Goal: Information Seeking & Learning: Learn about a topic

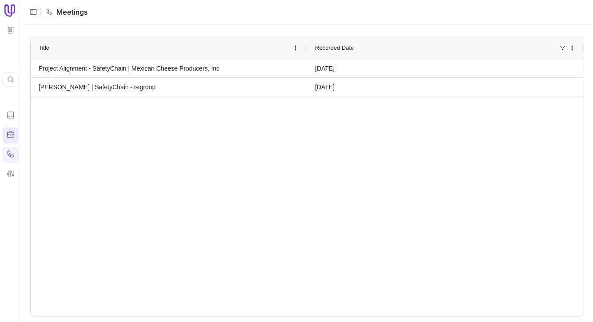
click at [12, 131] on icon at bounding box center [10, 134] width 9 height 9
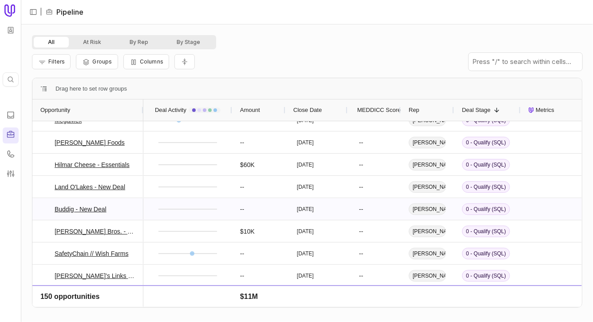
scroll to position [2770, 0]
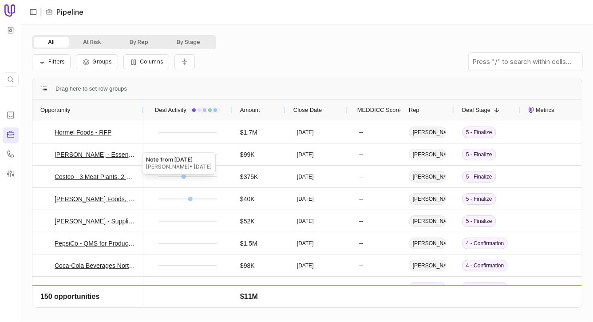
click at [185, 168] on div "Tom Caraballo • Aug 19, 2025" at bounding box center [179, 166] width 66 height 7
click at [181, 161] on div "Note from 8/19/2025" at bounding box center [179, 159] width 66 height 7
click at [181, 175] on div at bounding box center [183, 176] width 4 height 4
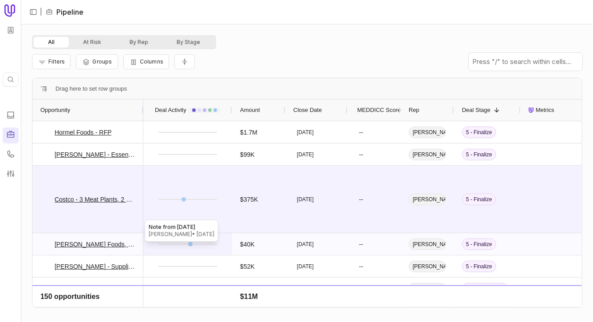
click at [190, 242] on div at bounding box center [190, 244] width 4 height 4
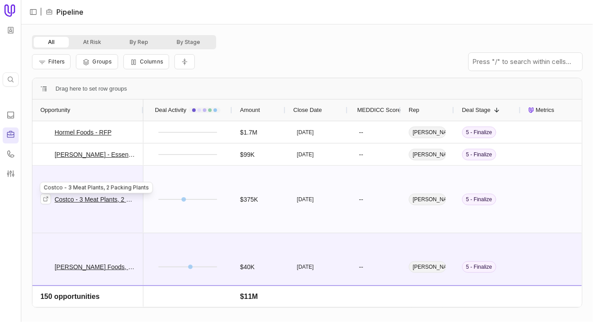
click at [100, 197] on link "Costco - 3 Meat Plants, 2 Packing Plants" at bounding box center [95, 199] width 81 height 11
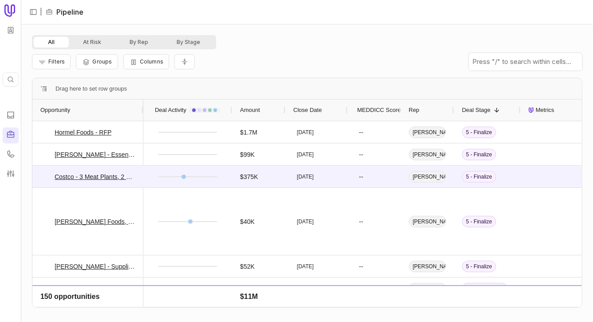
click at [244, 56] on div "Filters Groups Columns" at bounding box center [307, 61] width 550 height 25
click at [9, 115] on icon at bounding box center [10, 114] width 9 height 9
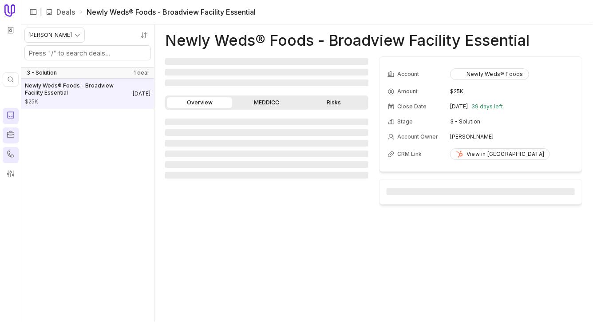
click at [14, 157] on icon at bounding box center [10, 153] width 9 height 9
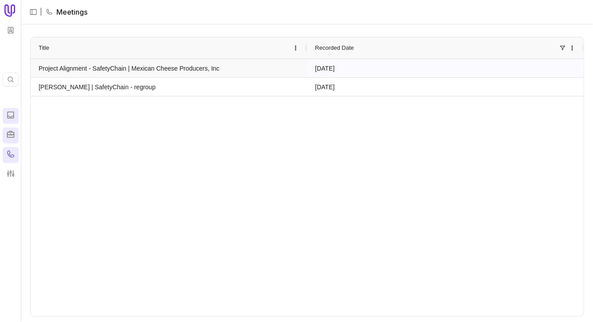
click at [164, 68] on link "Project Alignment - SafetyChain | Mexican Cheese Producers, Inc" at bounding box center [169, 67] width 260 height 17
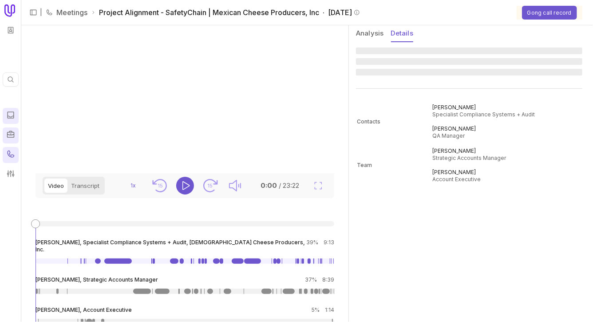
click at [409, 33] on button "Details" at bounding box center [402, 33] width 22 height 17
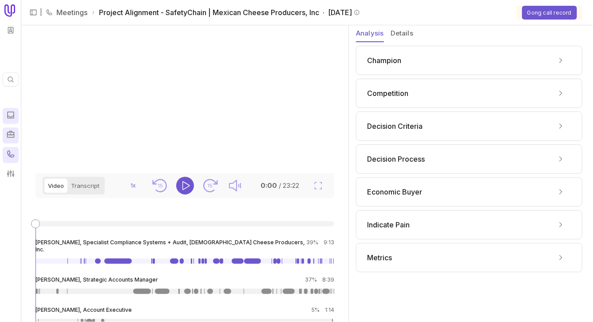
click at [363, 30] on button "Analysis" at bounding box center [370, 33] width 28 height 17
click at [393, 54] on div "Champion" at bounding box center [469, 60] width 204 height 14
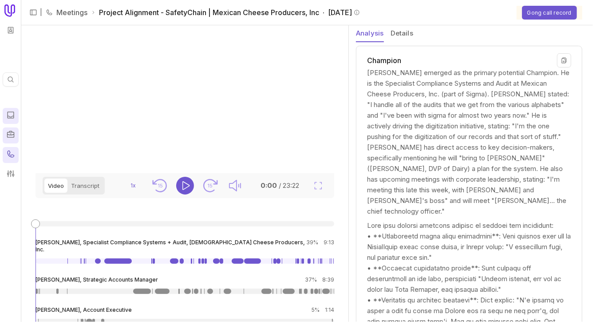
click at [423, 58] on div "Champion" at bounding box center [469, 60] width 204 height 14
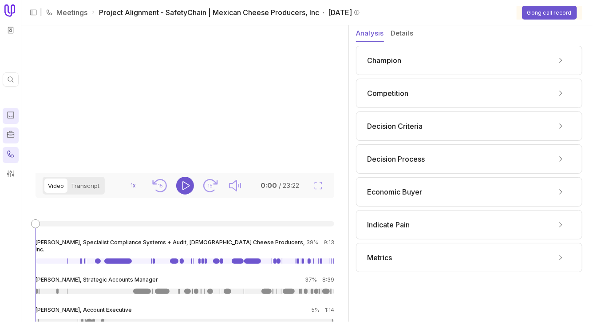
click at [198, 14] on span "Project Alignment - SafetyChain | Mexican Cheese Producers, Inc · September 22,…" at bounding box center [229, 12] width 261 height 11
copy span "SafetyChain"
click at [11, 157] on icon at bounding box center [10, 153] width 7 height 7
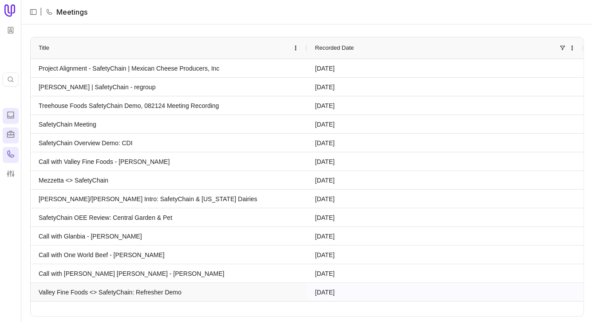
click at [177, 288] on link "Valley Fine Foods <> SafetyChain: Refresher Demo" at bounding box center [169, 291] width 260 height 17
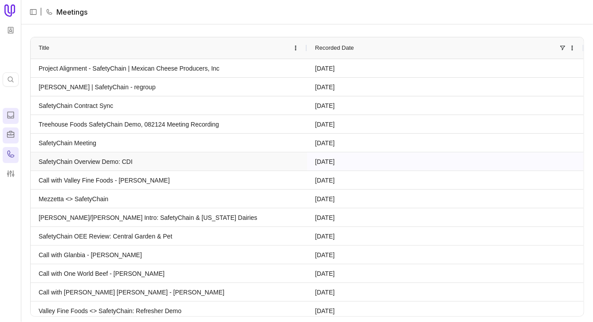
click at [130, 157] on link "SafetyChain Overview Demo: CDI" at bounding box center [169, 161] width 260 height 17
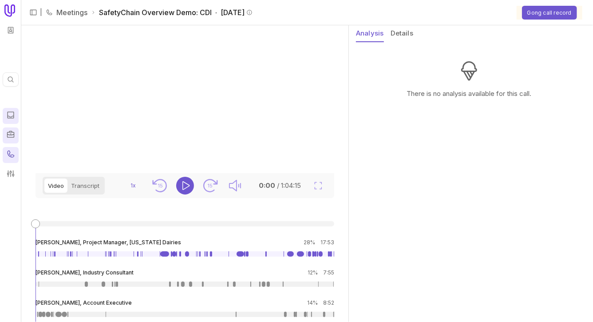
click at [400, 35] on button "Details" at bounding box center [402, 33] width 22 height 17
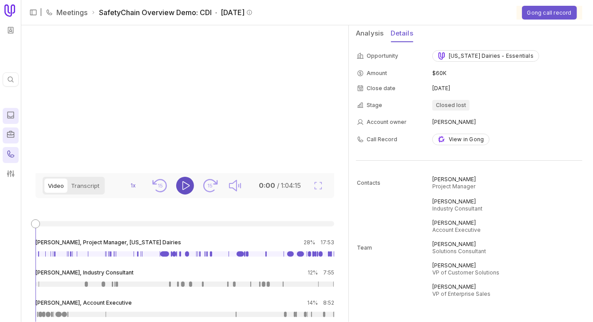
click at [186, 191] on icon "Play" at bounding box center [185, 185] width 11 height 11
click at [211, 194] on icon "15" at bounding box center [210, 186] width 18 height 18
click at [318, 191] on icon "Fullscreen" at bounding box center [318, 185] width 11 height 11
click at [447, 55] on div "California Dairies - Essentials" at bounding box center [485, 55] width 95 height 7
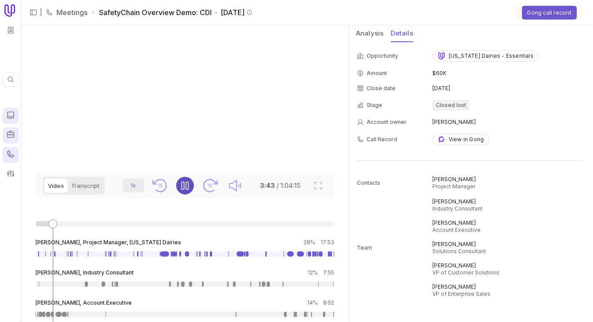
click at [132, 234] on html "Quick search... ⌘ K | Meetings SafetyChain Overview Demo: CDI · September 18, 2…" at bounding box center [296, 161] width 593 height 322
click at [134, 198] on span "1.5x" at bounding box center [134, 199] width 10 height 7
click at [134, 238] on html "Quick search... ⌘ K | Meetings SafetyChain Overview Demo: CDI · September 18, 2…" at bounding box center [296, 161] width 593 height 322
click at [134, 220] on div "2x" at bounding box center [132, 217] width 24 height 18
click at [130, 256] on div "Video Transcript 2x 15 15 3:49 / 1:04:15 Scott Kirkpatrick, Project Manager, Ca…" at bounding box center [184, 247] width 327 height 149
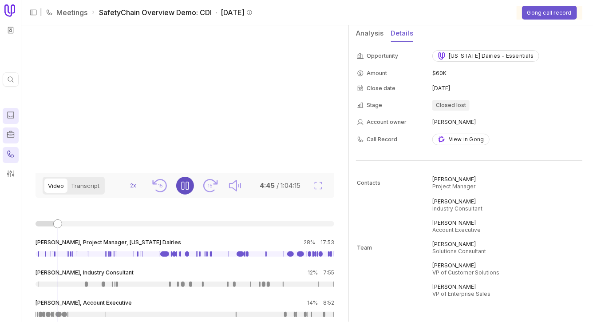
scroll to position [0, 0]
click at [208, 194] on icon "15" at bounding box center [210, 186] width 18 height 18
click at [208, 189] on text "15" at bounding box center [209, 185] width 5 height 6
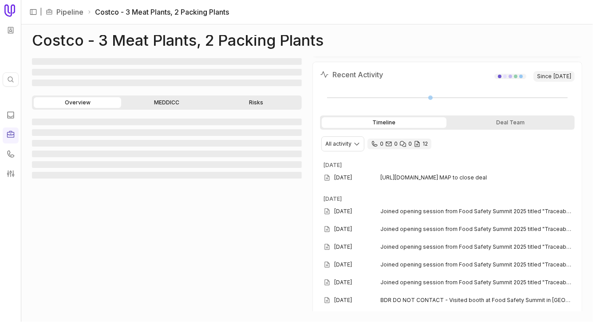
scroll to position [118, 0]
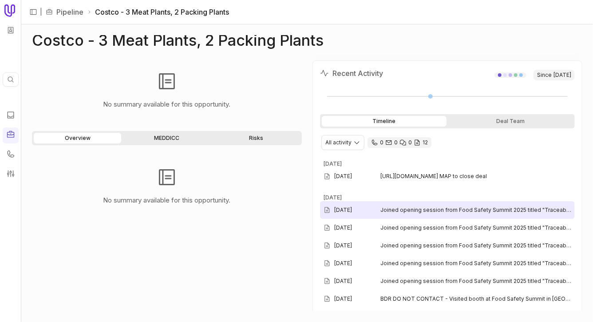
click at [397, 209] on span "Joined opening session from Food Safety Summit 2025 titled "Traceability Next S…" at bounding box center [475, 209] width 191 height 7
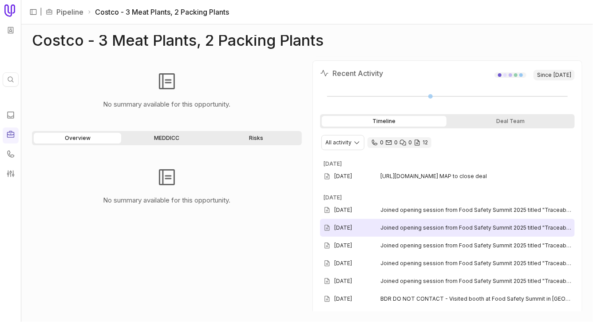
click at [395, 221] on div "May 21, 2025 Joined opening session from Food Safety Summit 2025 titled "Tracea…" at bounding box center [447, 228] width 255 height 18
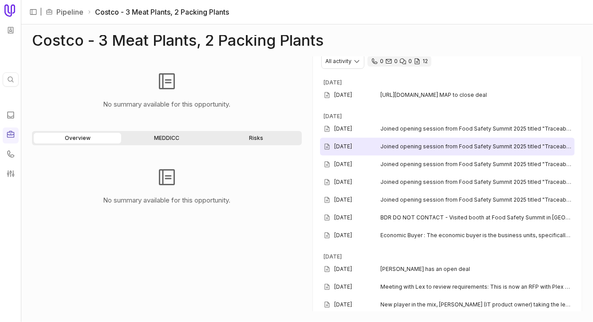
scroll to position [226, 0]
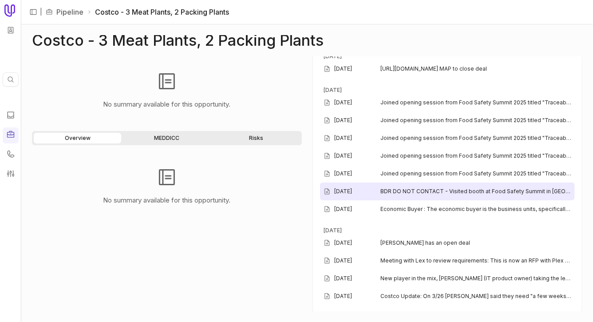
click at [420, 182] on div "May 21, 2025 BDR DO NOT CONTACT - Visited booth at Food Safety Summit in Rosemo…" at bounding box center [447, 191] width 255 height 18
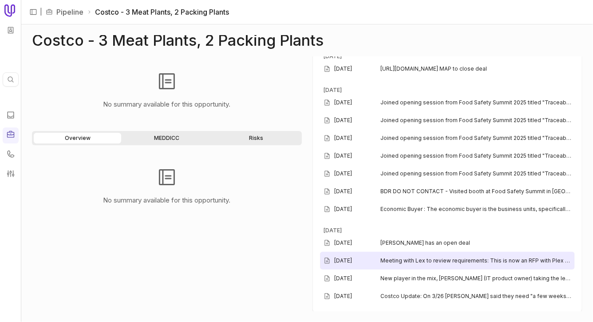
click at [413, 257] on span "Meeting with Lex to review requirements: This is now an RFP with Plex and D365.…" at bounding box center [475, 260] width 191 height 7
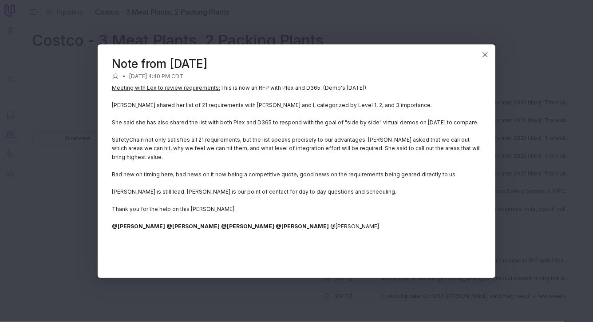
click at [244, 110] on p "Lex shared her list of 21 requirements with Eric and I, categorized by Level 1,…" at bounding box center [296, 105] width 369 height 9
click at [235, 126] on p "She said she has also shared the list with both Plex and D365 to respond with t…" at bounding box center [296, 122] width 369 height 9
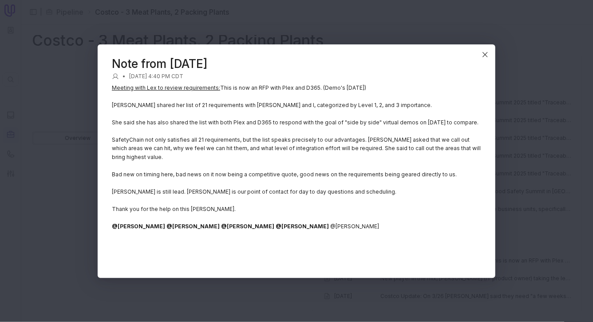
click at [235, 126] on p "She said she has also shared the list with both Plex and D365 to respond with t…" at bounding box center [296, 122] width 369 height 9
click at [222, 147] on p "SafetyChain not only satisfies all 21 requirements, but the list speaks precise…" at bounding box center [296, 148] width 369 height 26
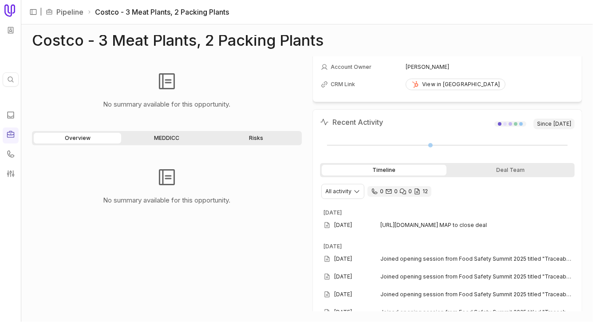
scroll to position [49, 0]
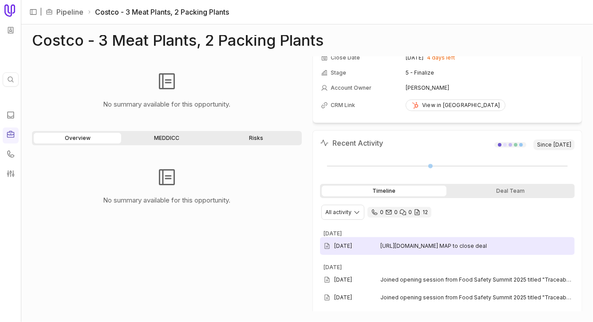
click at [426, 240] on div "Aug 19, 2025 https://docs.google.com/spreadsheets/d/1sbOYmF0oTMzlEwDMpnx_FgAXEq…" at bounding box center [447, 246] width 255 height 18
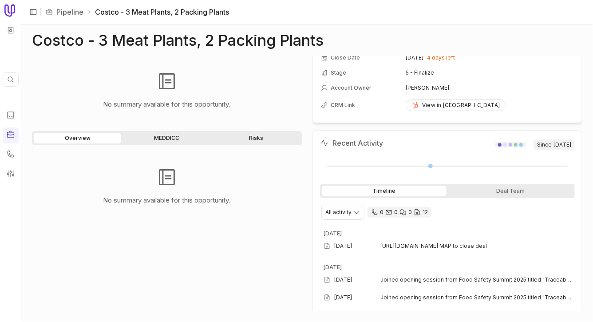
scroll to position [0, 0]
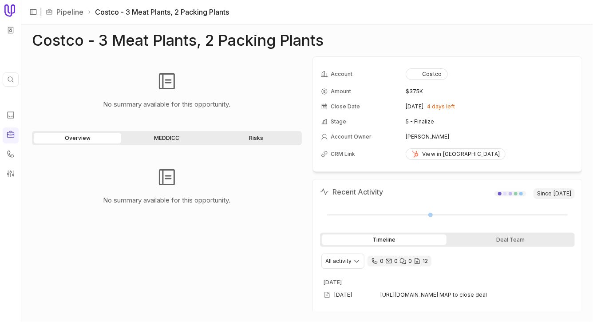
click at [373, 28] on div "Costco - 3 Meat Plants, 2 Packing Plants No summary available for this opportun…" at bounding box center [306, 172] width 571 height 297
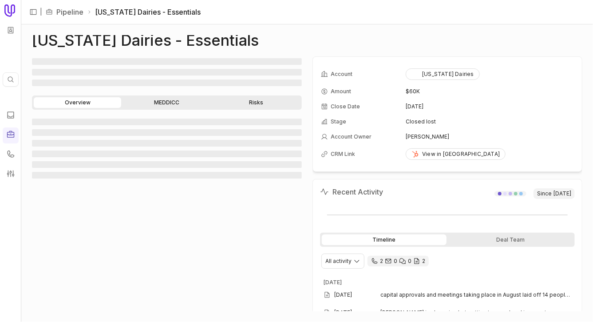
scroll to position [68, 0]
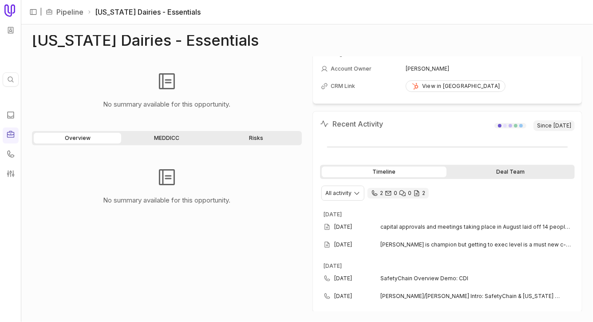
click at [513, 169] on div "Deal Team" at bounding box center [510, 171] width 125 height 11
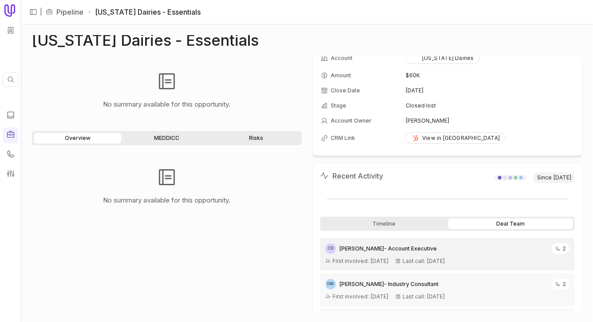
scroll to position [0, 0]
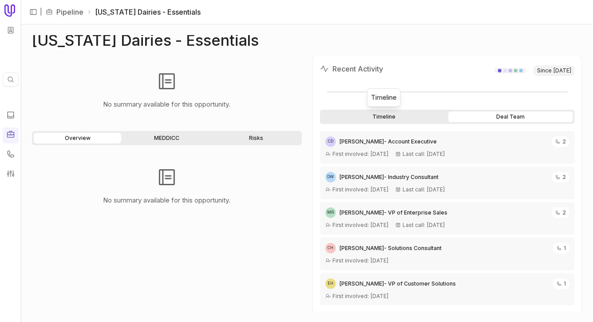
click at [393, 118] on div "Timeline" at bounding box center [384, 116] width 125 height 11
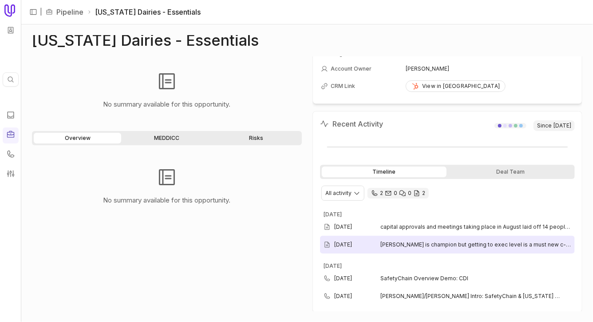
click at [442, 245] on span "Scott is champion but getting to exec level is a must new c-suite since our las…" at bounding box center [475, 244] width 191 height 7
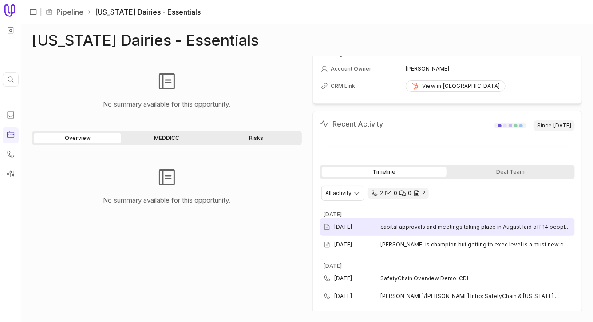
click at [418, 228] on span "capital approvals and meetings taking place in August laid off 14 people in Tur…" at bounding box center [475, 226] width 191 height 7
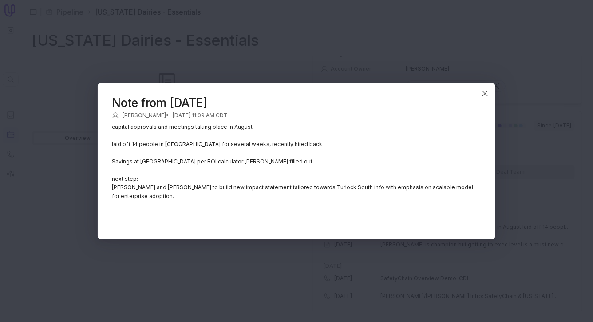
click at [178, 148] on p "laid off 14 people in Turlock South for several weeks, recently hired back" at bounding box center [296, 143] width 369 height 9
click at [175, 164] on p "Savings at Turlock South per ROI calculator Scott filled out" at bounding box center [296, 161] width 369 height 9
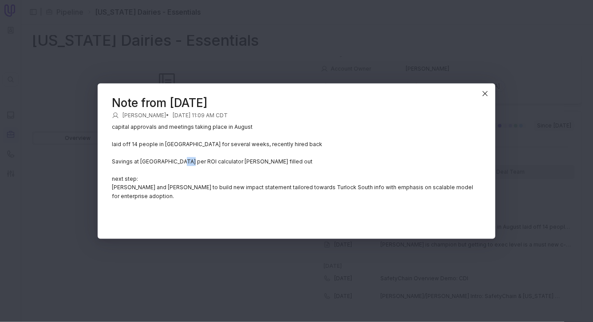
click at [175, 164] on p "Savings at Turlock South per ROI calculator Scott filled out" at bounding box center [296, 161] width 369 height 9
click at [237, 189] on p "Dan and Griffin to build new impact statement tailored towards Turlock South in…" at bounding box center [296, 191] width 369 height 17
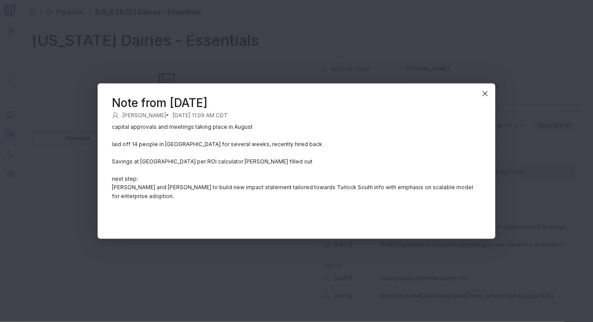
click at [237, 189] on p "Dan and Griffin to build new impact statement tailored towards Turlock South in…" at bounding box center [296, 191] width 369 height 17
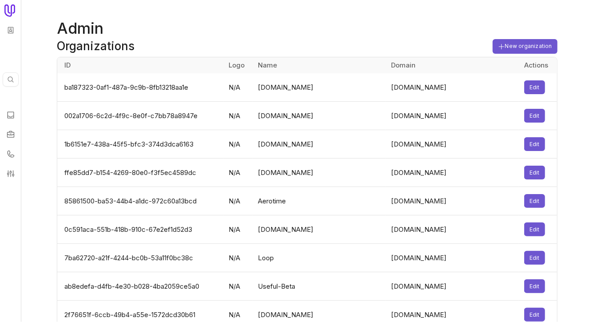
scroll to position [2387, 0]
